Goal: Book appointment/travel/reservation

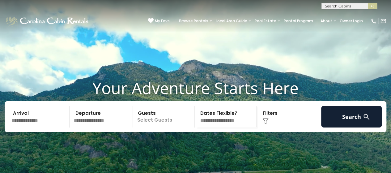
click at [265, 124] on img at bounding box center [265, 121] width 6 height 6
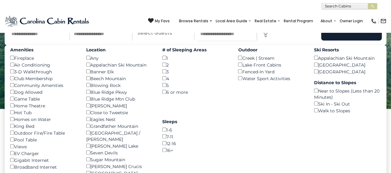
scroll to position [93, 0]
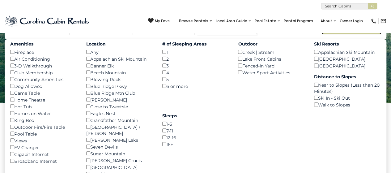
click at [349, 35] on button "Search" at bounding box center [351, 24] width 61 height 22
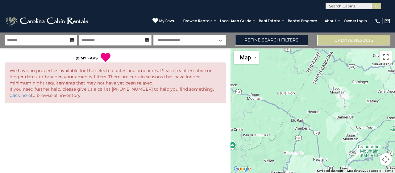
click at [72, 39] on icon at bounding box center [72, 40] width 4 height 4
click at [72, 38] on icon at bounding box center [72, 40] width 4 height 4
click at [73, 38] on icon at bounding box center [72, 40] width 4 height 4
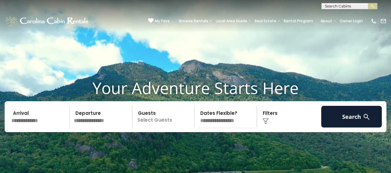
scroll to position [93, 0]
